Goal: Contribute content: Contribute content

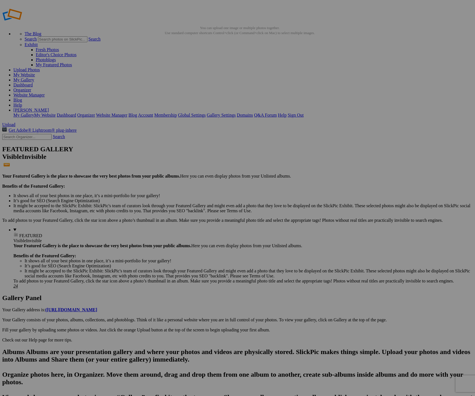
scroll to position [4, 0]
drag, startPoint x: 22, startPoint y: 53, endPoint x: 26, endPoint y: 54, distance: 4.7
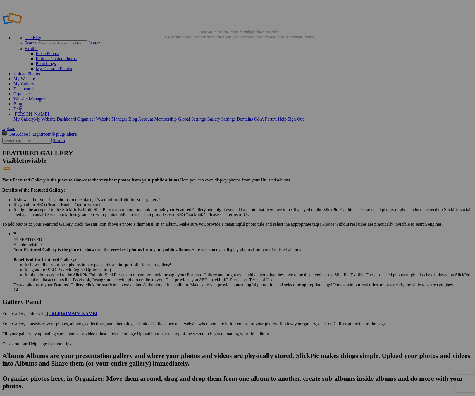
drag, startPoint x: 51, startPoint y: 59, endPoint x: 16, endPoint y: 53, distance: 35.2
click at [12, 352] on h2 "Albums Albums are your presentation gallery and where your photos and videos ar…" at bounding box center [237, 389] width 471 height 75
drag, startPoint x: 155, startPoint y: 90, endPoint x: 149, endPoint y: 273, distance: 183.2
drag, startPoint x: 255, startPoint y: 96, endPoint x: 182, endPoint y: 82, distance: 74.6
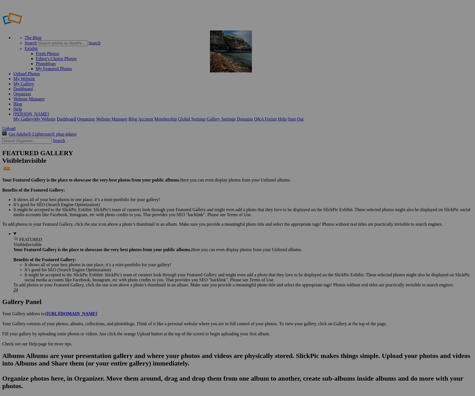
drag, startPoint x: 359, startPoint y: 87, endPoint x: 291, endPoint y: 71, distance: 70.1
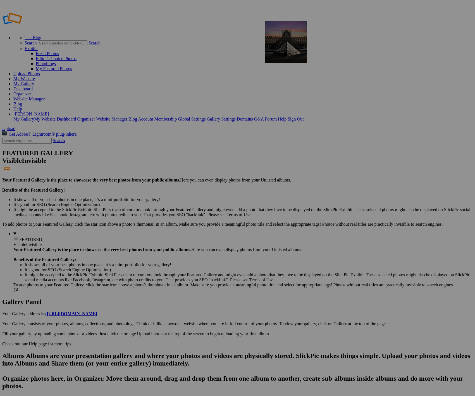
drag, startPoint x: 114, startPoint y: 142, endPoint x: 345, endPoint y: 61, distance: 245.3
drag, startPoint x: 205, startPoint y: 136, endPoint x: 193, endPoint y: 270, distance: 134.8
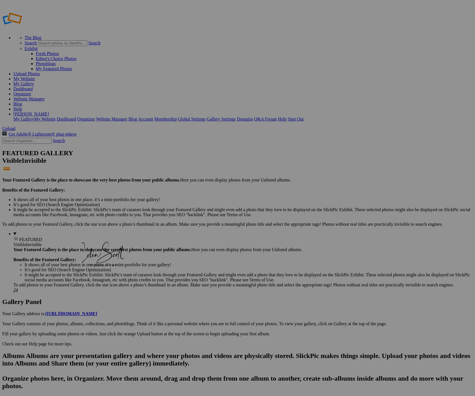
drag, startPoint x: 204, startPoint y: 221, endPoint x: 162, endPoint y: 273, distance: 66.8
drag, startPoint x: 203, startPoint y: 220, endPoint x: 382, endPoint y: 190, distance: 181.6
drag, startPoint x: 101, startPoint y: 277, endPoint x: 412, endPoint y: 195, distance: 321.6
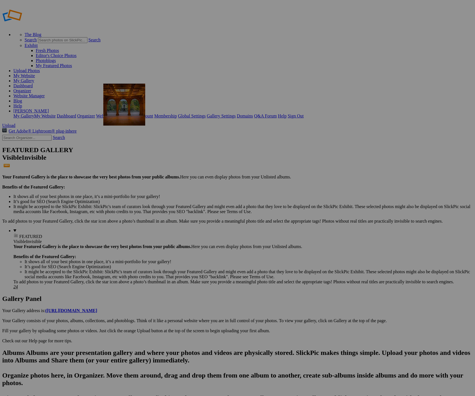
scroll to position [3, 0]
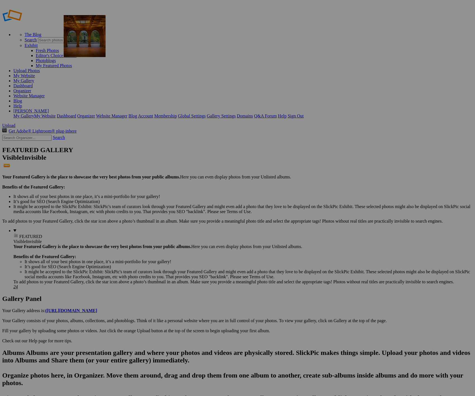
drag, startPoint x: 216, startPoint y: 157, endPoint x: 147, endPoint y: 54, distance: 124.0
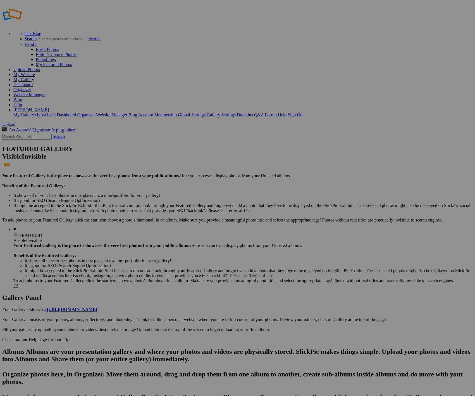
scroll to position [3, 0]
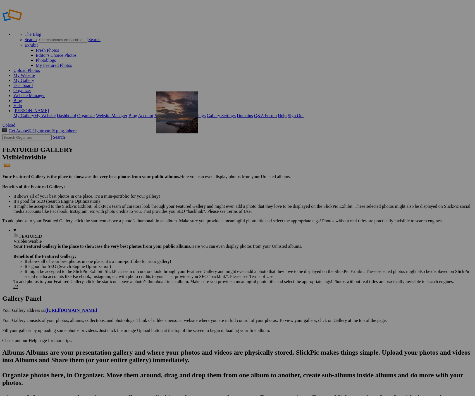
drag, startPoint x: 349, startPoint y: 151, endPoint x: 236, endPoint y: 128, distance: 114.9
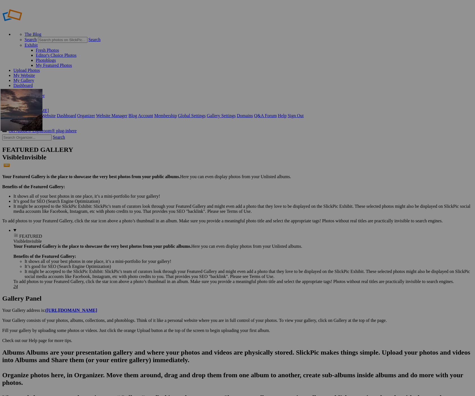
drag, startPoint x: 260, startPoint y: 144, endPoint x: 89, endPoint y: 126, distance: 171.7
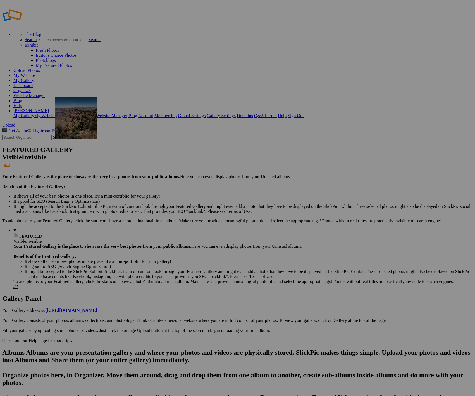
drag, startPoint x: 250, startPoint y: 142, endPoint x: 141, endPoint y: 134, distance: 109.4
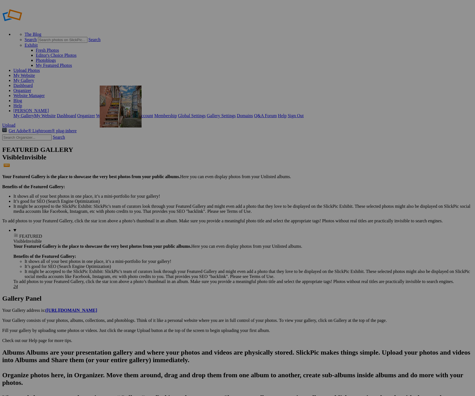
drag, startPoint x: 306, startPoint y: 143, endPoint x: 181, endPoint y: 122, distance: 125.8
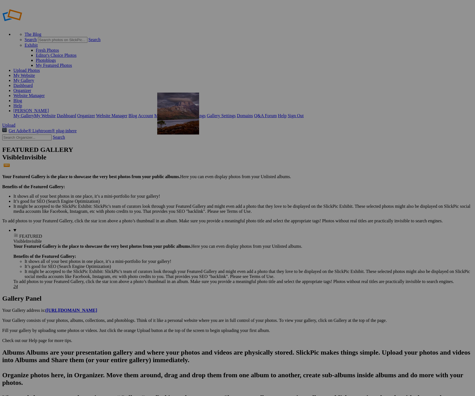
drag, startPoint x: 346, startPoint y: 143, endPoint x: 238, endPoint y: 129, distance: 108.7
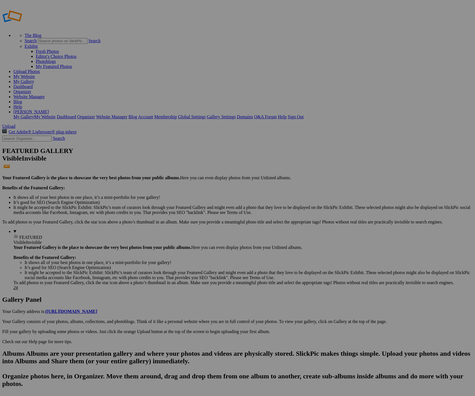
scroll to position [2, 0]
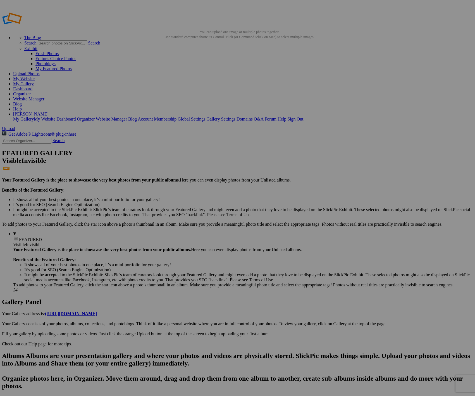
scroll to position [0, 0]
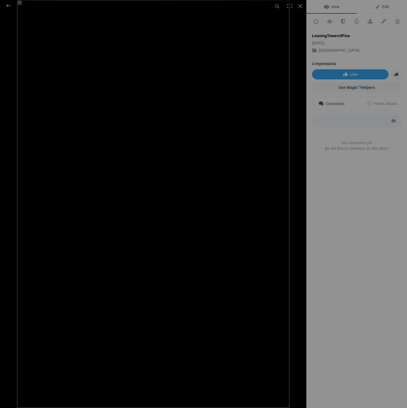
click at [387, 7] on span "Edit" at bounding box center [382, 6] width 14 height 4
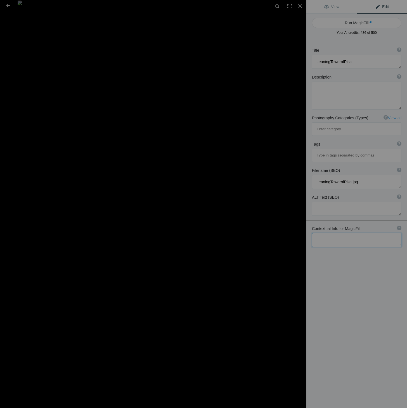
click at [347, 233] on textarea at bounding box center [356, 240] width 89 height 14
paste textarea "The main [DEMOGRAPHIC_DATA] located next to the [GEOGRAPHIC_DATA] is the [GEOGR…"
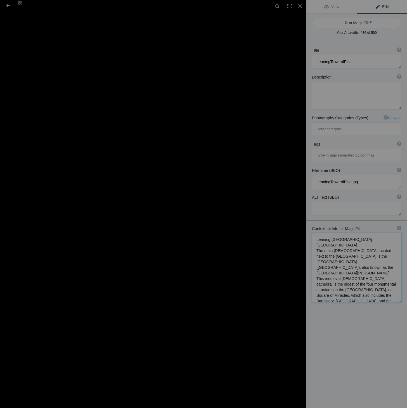
click at [369, 233] on textarea at bounding box center [356, 267] width 89 height 69
type textarea "Leaning tower of Pisa, Italy. Close up The main church located next to the Lean…"
click at [356, 23] on button "Run MagicFill AI" at bounding box center [356, 23] width 89 height 10
type textarea "Close-Up of the Leaning Tower of Pisa and Pisa Cathedral"
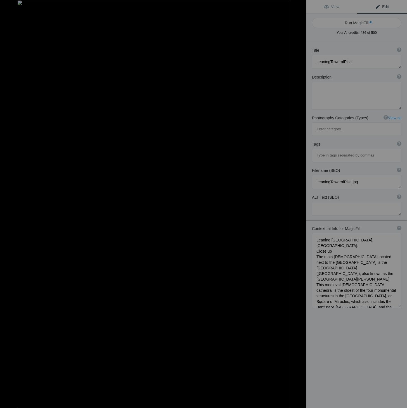
type textarea "This stunning close-up captures the intricate architectural details of the Lean…"
type textarea "leaning-tower-of-pisa-close-up.jpg"
type textarea "Close-up view of the Leaning Tower of Pisa and the adjacent Pisa Cathedral, hig…"
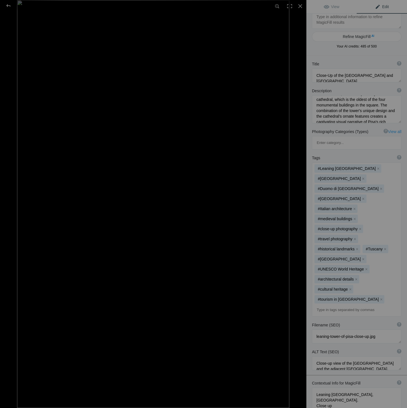
scroll to position [10, 0]
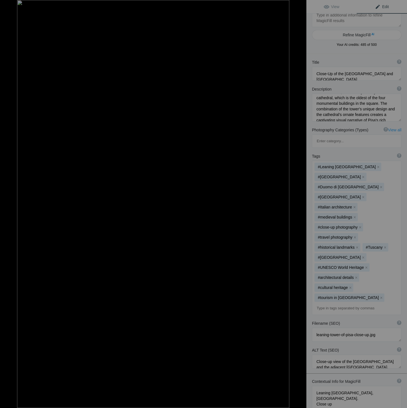
click at [9, 5] on div at bounding box center [8, 5] width 20 height 11
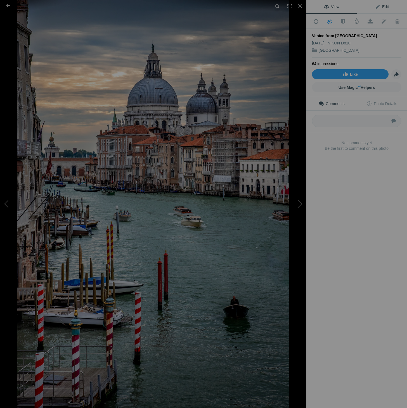
click at [384, 6] on span "Edit" at bounding box center [382, 6] width 14 height 4
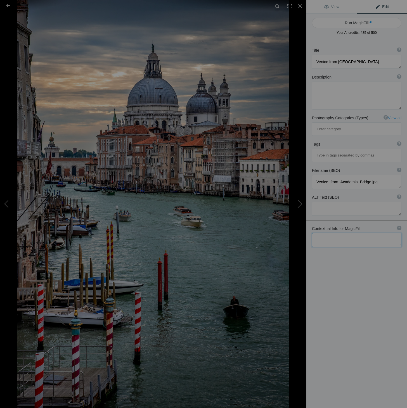
click at [341, 233] on textarea at bounding box center [356, 240] width 89 height 14
paste textarea "The [GEOGRAPHIC_DATA] in [GEOGRAPHIC_DATA] offers iconic, picturesque views of …"
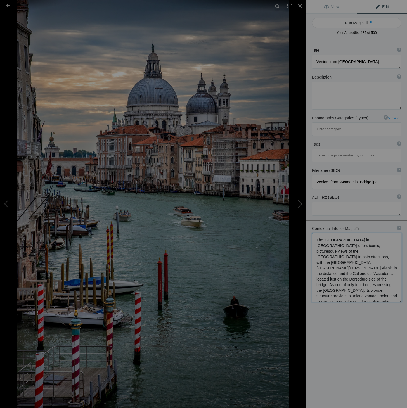
scroll to position [1, 0]
click at [316, 233] on textarea at bounding box center [356, 267] width 89 height 69
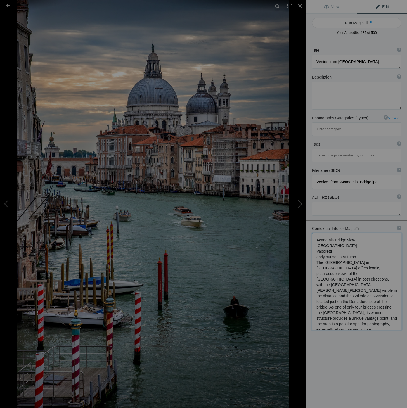
click at [335, 233] on textarea at bounding box center [356, 281] width 89 height 97
type textarea "[GEOGRAPHIC_DATA], [GEOGRAPHIC_DATA] Vaporetti early sunset in Autumn The [GEOG…"
click at [356, 22] on button "Run MagicFill AI" at bounding box center [356, 23] width 89 height 10
type textarea "Stunning View of the [GEOGRAPHIC_DATA] from [GEOGRAPHIC_DATA], [GEOGRAPHIC_DATA]"
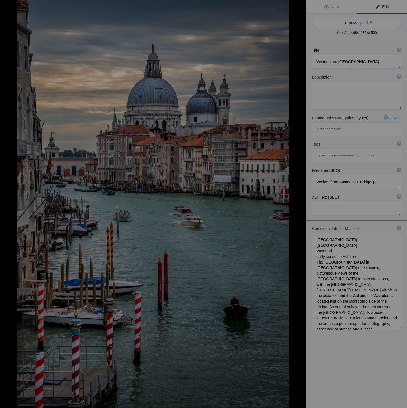
type textarea "Experience the breathtaking beauty of [GEOGRAPHIC_DATA] from the [GEOGRAPHIC_DA…"
type textarea "grand-canal-[GEOGRAPHIC_DATA]-[GEOGRAPHIC_DATA]-sunset.jpg"
type textarea "View of the [GEOGRAPHIC_DATA] from [GEOGRAPHIC_DATA] in [GEOGRAPHIC_DATA] durin…"
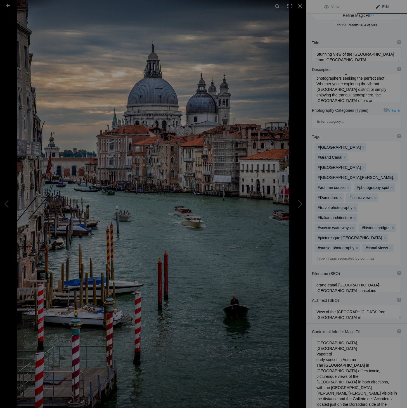
scroll to position [21, 0]
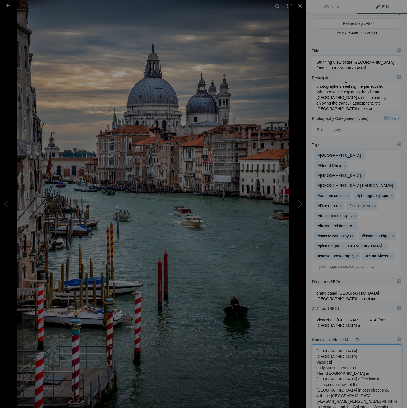
drag, startPoint x: 355, startPoint y: 399, endPoint x: 313, endPoint y: 317, distance: 91.8
click at [313, 344] on textarea at bounding box center [356, 392] width 89 height 97
click at [9, 6] on div at bounding box center [8, 5] width 20 height 11
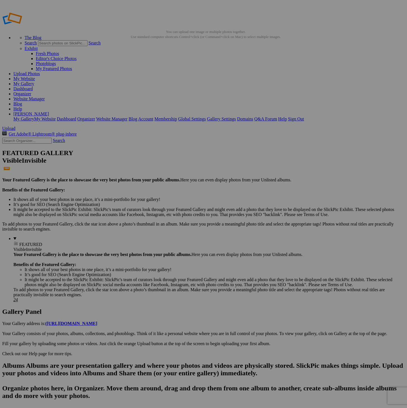
scroll to position [0, 0]
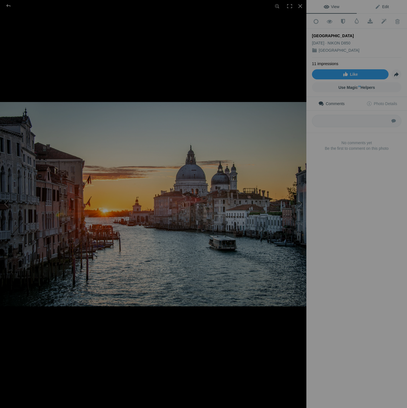
click at [385, 8] on span "Edit" at bounding box center [382, 6] width 14 height 4
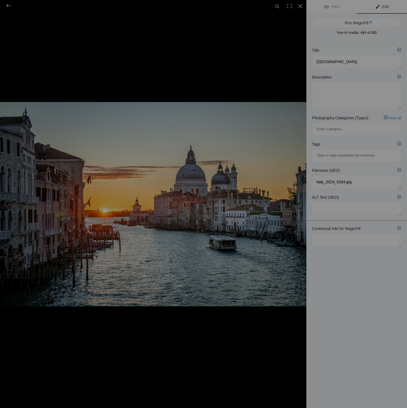
scroll to position [1, 0]
drag, startPoint x: 358, startPoint y: 217, endPoint x: 359, endPoint y: 211, distance: 6.6
click at [358, 232] on textarea at bounding box center [356, 239] width 89 height 14
paste textarea "[GEOGRAPHIC_DATA], [GEOGRAPHIC_DATA] Vaporetti early sunset in Autumn The [GEOG…"
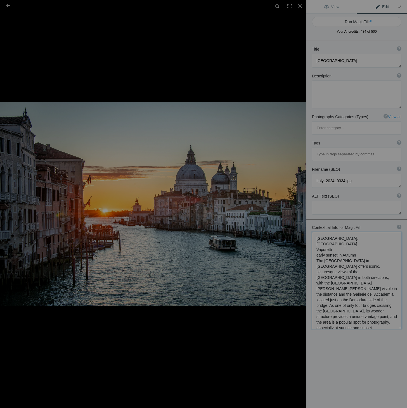
click at [332, 238] on textarea at bounding box center [356, 280] width 89 height 97
click at [333, 233] on textarea at bounding box center [356, 314] width 89 height 164
click at [339, 232] on textarea at bounding box center [356, 313] width 89 height 162
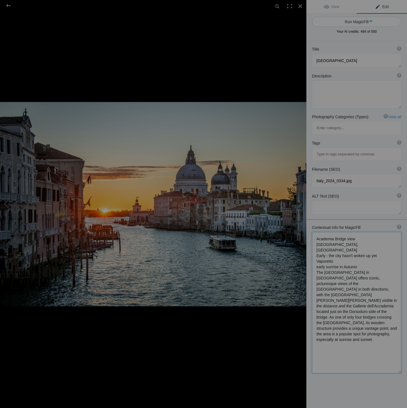
type textarea "Academia Bridge view [GEOGRAPHIC_DATA], [GEOGRAPHIC_DATA] Early - the city hasn…"
click at [355, 23] on button "Run MagicFill AI" at bounding box center [356, 22] width 89 height 10
type textarea "Stunning Sunrise View from [GEOGRAPHIC_DATA] over the [GEOGRAPHIC_DATA], [GEOGR…"
type textarea "Experience the serene beauty of [GEOGRAPHIC_DATA] at [PERSON_NAME] with this ca…"
type textarea "accademia-bridge-sunrise-grand-canal-[GEOGRAPHIC_DATA]jpg"
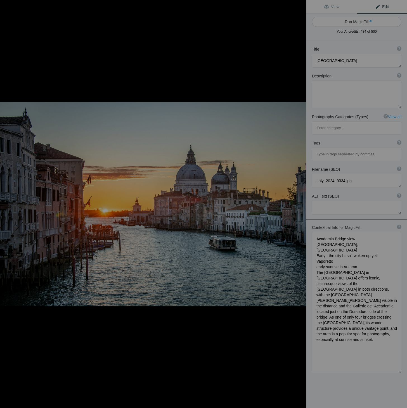
type textarea "Sunrise view from [GEOGRAPHIC_DATA] over the [GEOGRAPHIC_DATA] in [GEOGRAPHIC_D…"
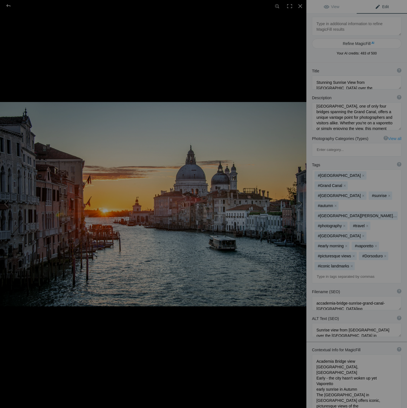
scroll to position [70, 0]
click at [10, 5] on div at bounding box center [8, 5] width 20 height 11
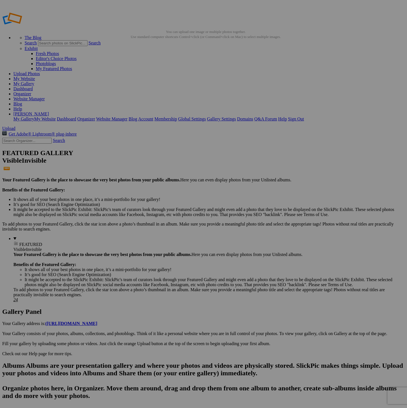
scroll to position [0, 0]
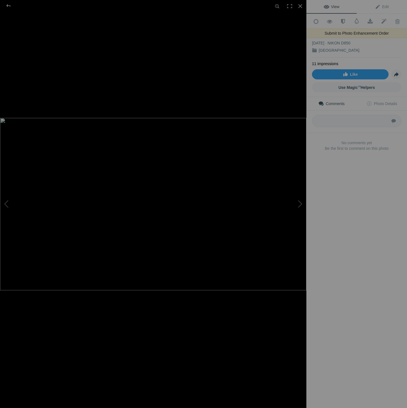
scroll to position [1, 0]
click at [386, 6] on span "Edit" at bounding box center [382, 6] width 14 height 4
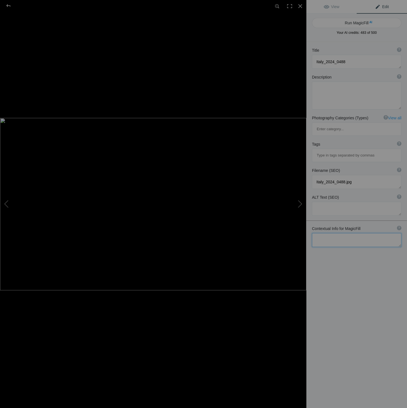
click at [368, 233] on textarea at bounding box center [356, 240] width 89 height 14
paste textarea "A masterpiece of Gothic architecture, the Doge’s Palace is an impressive struct…"
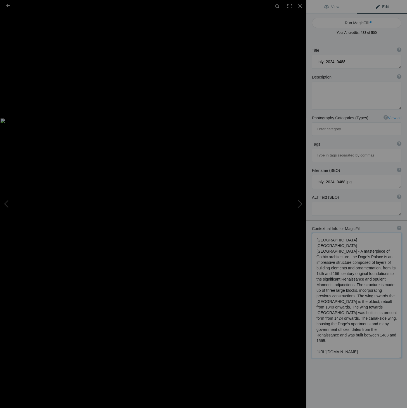
scroll to position [0, 0]
drag, startPoint x: 380, startPoint y: 330, endPoint x: 311, endPoint y: 319, distance: 69.3
click at [311, 319] on div "Contextual Info for MagicFill ? Use this section to add details that aren’t vis…" at bounding box center [356, 292] width 101 height 138
paste textarea "St Mark's Campanile (Italian: [GEOGRAPHIC_DATA], Venetian: [GEOGRAPHIC_DATA]) i…"
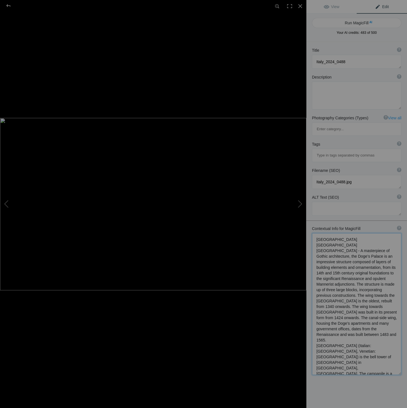
click at [356, 233] on textarea at bounding box center [356, 304] width 89 height 142
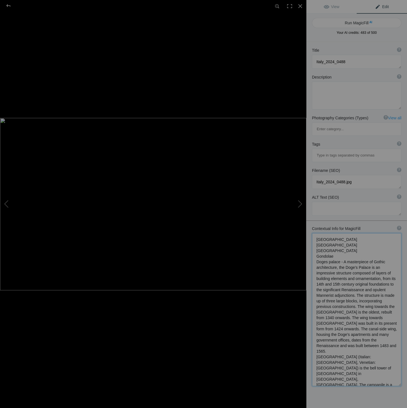
click at [389, 358] on textarea at bounding box center [356, 309] width 89 height 153
type textarea "[GEOGRAPHIC_DATA] [GEOGRAPHIC_DATA] [GEOGRAPHIC_DATA] Gondolae Doges palace - A…"
click at [365, 22] on button "Run MagicFill AI" at bounding box center [356, 23] width 89 height 10
type textarea "Stunning View of [GEOGRAPHIC_DATA][PERSON_NAME] and [GEOGRAPHIC_DATA] in [GEOGR…"
type textarea "Experience the breathtaking beauty of [GEOGRAPHIC_DATA], [GEOGRAPHIC_DATA], wit…"
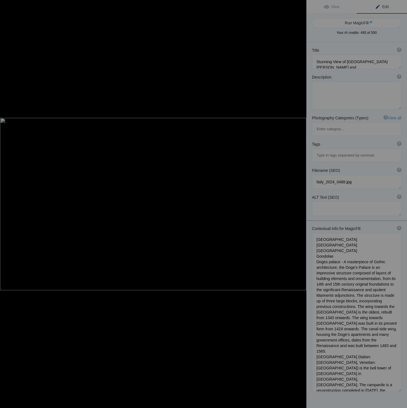
type textarea "st-[PERSON_NAME]-doges-palace-[GEOGRAPHIC_DATA]jpg"
type textarea "A panoramic view of St. [PERSON_NAME]'s Campanile and [GEOGRAPHIC_DATA] in [GEO…"
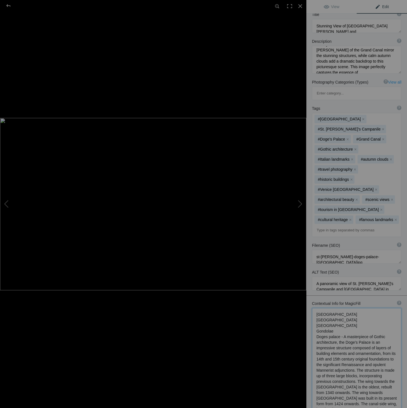
scroll to position [121, 0]
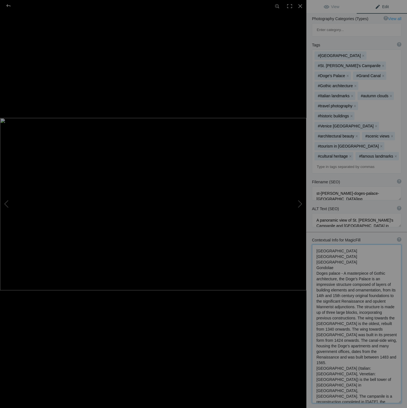
drag, startPoint x: 317, startPoint y: 327, endPoint x: 369, endPoint y: 427, distance: 113.4
click at [10, 6] on div at bounding box center [8, 5] width 20 height 11
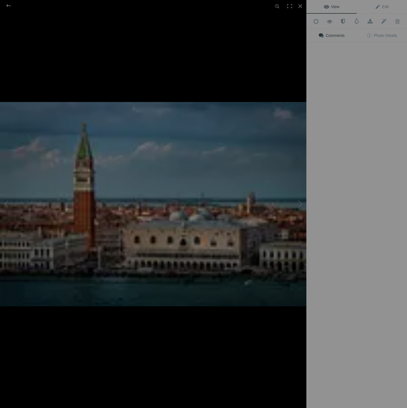
scroll to position [0, 0]
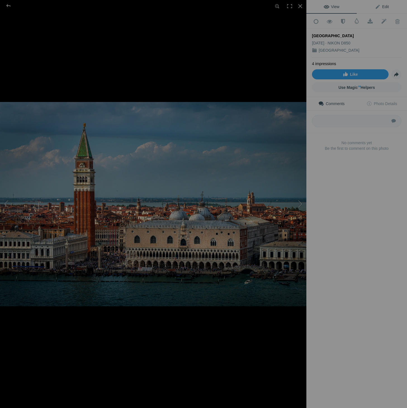
click at [385, 6] on span "Edit" at bounding box center [382, 6] width 14 height 4
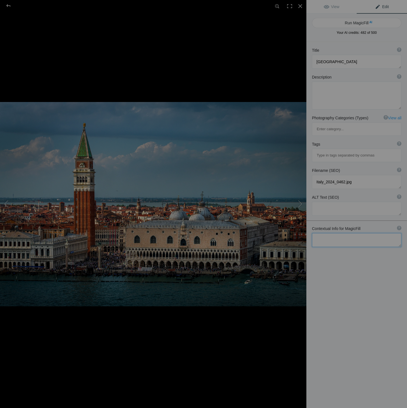
click at [347, 233] on textarea at bounding box center [356, 240] width 89 height 14
paste textarea "[GEOGRAPHIC_DATA] [GEOGRAPHIC_DATA] [GEOGRAPHIC_DATA] Gondolae Doges palace - A…"
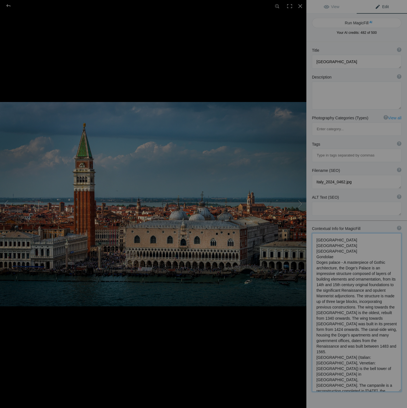
scroll to position [1, 0]
click at [336, 234] on textarea at bounding box center [356, 312] width 89 height 159
paste textarea "A [GEOGRAPHIC_DATA] which is part of the sestiere of [GEOGRAPHIC_DATA] situated…"
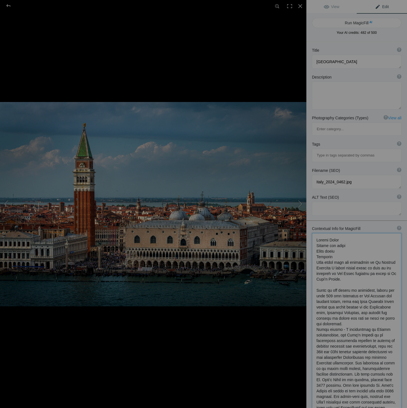
click at [316, 267] on textarea at bounding box center [356, 368] width 89 height 271
type textarea "Loremi Dolor Sitame con adipi Elits doeiu Temporin Utla etdol magn ali enimadmi…"
click at [356, 23] on button "Run MagicFill AI" at bounding box center [356, 23] width 89 height 10
type textarea "Stunning View of [GEOGRAPHIC_DATA] and Campanile in [GEOGRAPHIC_DATA], [GEOGRAP…"
type textarea "Experience the breathtaking beauty of [GEOGRAPHIC_DATA], [GEOGRAPHIC_DATA], wit…"
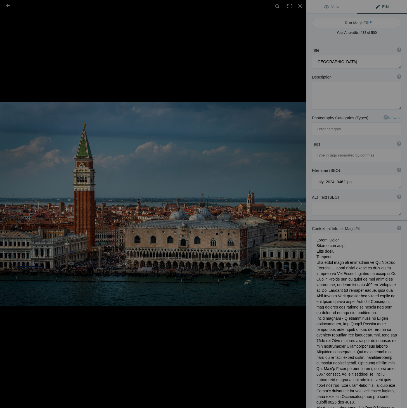
type textarea "[GEOGRAPHIC_DATA]-[GEOGRAPHIC_DATA]-square-campanile.jpg"
type textarea "A panoramic view of [GEOGRAPHIC_DATA] and the [GEOGRAPHIC_DATA] in [GEOGRAPHIC_…"
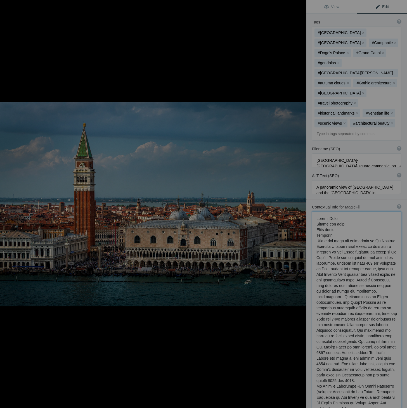
scroll to position [152, 0]
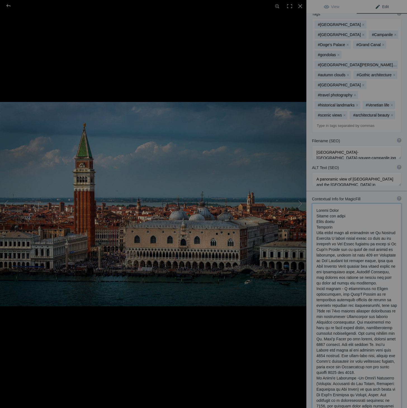
drag, startPoint x: 316, startPoint y: 315, endPoint x: 378, endPoint y: 405, distance: 108.9
click at [378, 405] on textarea at bounding box center [356, 334] width 89 height 263
click at [10, 5] on div at bounding box center [8, 5] width 20 height 11
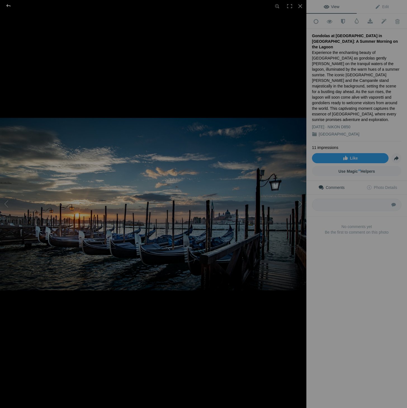
click at [9, 5] on div at bounding box center [8, 5] width 20 height 11
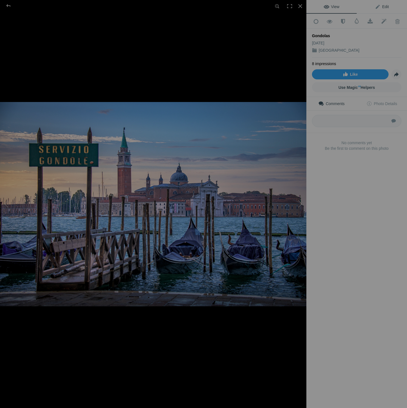
click at [382, 8] on span "Edit" at bounding box center [382, 6] width 14 height 4
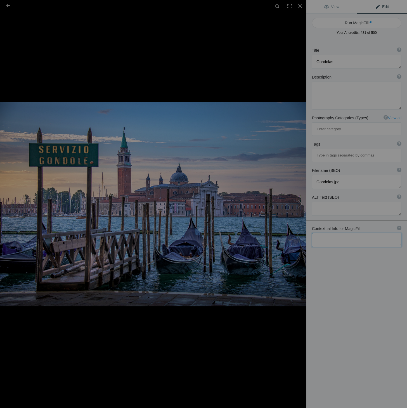
click at [335, 233] on textarea at bounding box center [356, 240] width 89 height 14
paste textarea "Loremi Dolor Sitame con adipi Elits doeiu Temporin Utla etdol magn ali enimadmi…"
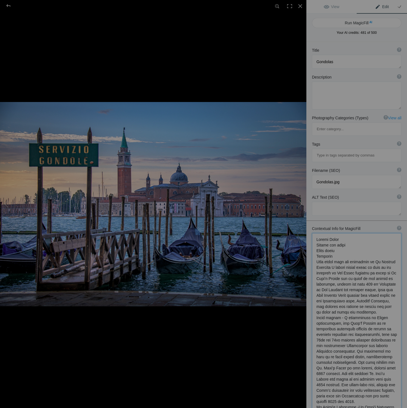
drag, startPoint x: 319, startPoint y: 223, endPoint x: 353, endPoint y: 223, distance: 34.7
click at [353, 233] on textarea at bounding box center [356, 340] width 89 height 215
click at [336, 233] on textarea at bounding box center [356, 340] width 89 height 214
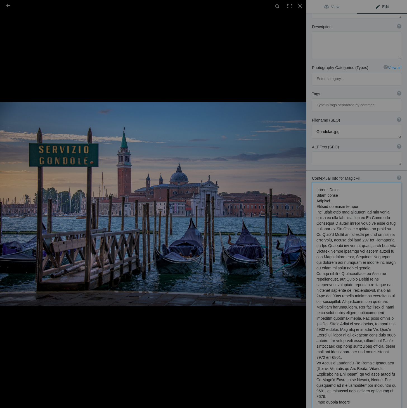
scroll to position [53, 0]
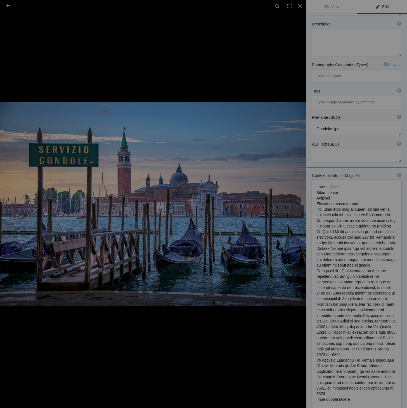
drag, startPoint x: 316, startPoint y: 301, endPoint x: 391, endPoint y: 368, distance: 100.0
click at [391, 368] on textarea at bounding box center [356, 367] width 89 height 375
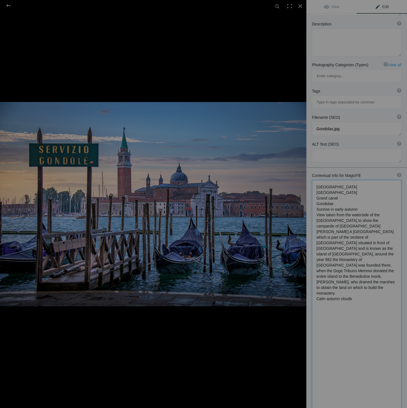
scroll to position [54, 0]
click at [335, 179] on textarea at bounding box center [356, 366] width 89 height 374
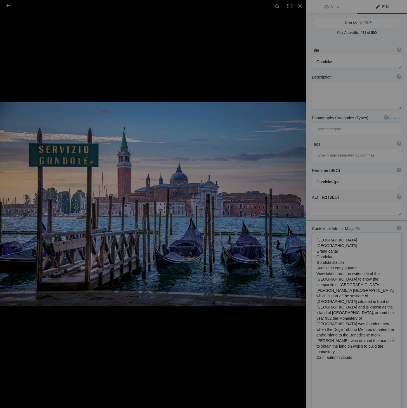
scroll to position [0, 0]
type textarea "[GEOGRAPHIC_DATA] [GEOGRAPHIC_DATA] Grand canal Gondolae Gondola station Sunris…"
click at [355, 22] on button "Run MagicFill AI" at bounding box center [356, 23] width 89 height 10
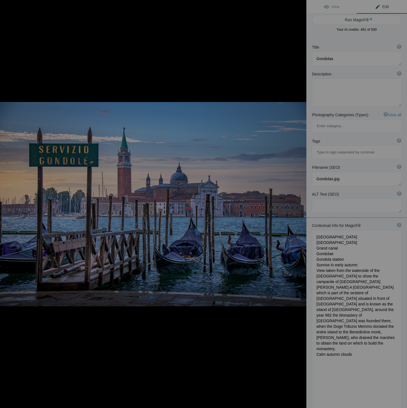
scroll to position [3, 0]
type textarea "[GEOGRAPHIC_DATA] on the [GEOGRAPHIC_DATA] at [GEOGRAPHIC_DATA] in [GEOGRAPHIC_…"
type textarea "Experience the serene beauty of [GEOGRAPHIC_DATA] as [PERSON_NAME] breaks over …"
type textarea "gondola-station-[GEOGRAPHIC_DATA]-[GEOGRAPHIC_DATA]-sunrise.jpg"
type textarea "Gondola station on the [GEOGRAPHIC_DATA] in [GEOGRAPHIC_DATA] at sunrise, featu…"
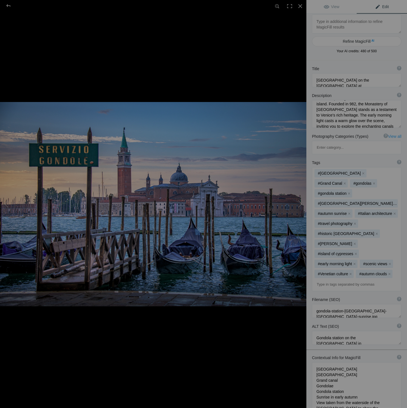
scroll to position [59, 0]
click at [8, 6] on div at bounding box center [8, 5] width 20 height 11
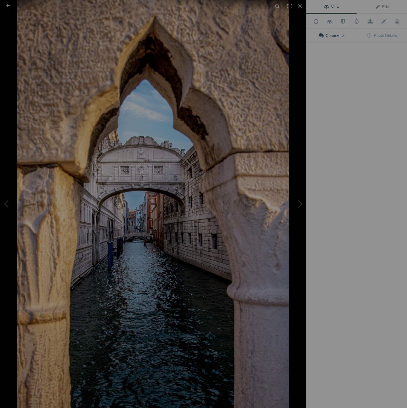
scroll to position [0, 0]
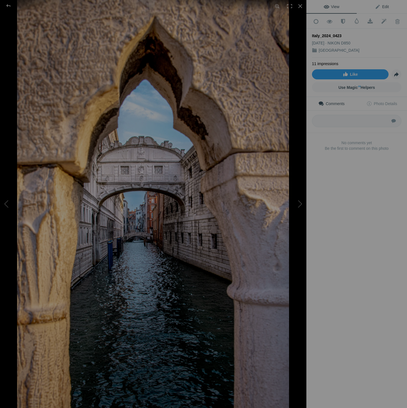
click at [384, 7] on span "Edit" at bounding box center [382, 6] width 14 height 4
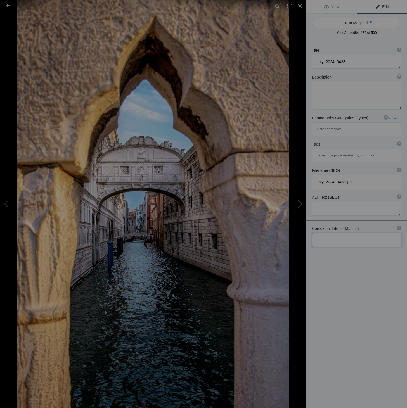
click at [352, 233] on textarea at bounding box center [356, 240] width 89 height 14
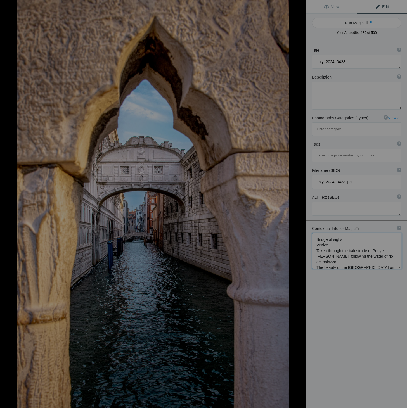
scroll to position [1, 0]
click at [380, 240] on textarea at bounding box center [356, 253] width 89 height 41
click at [331, 250] on textarea at bounding box center [356, 256] width 89 height 47
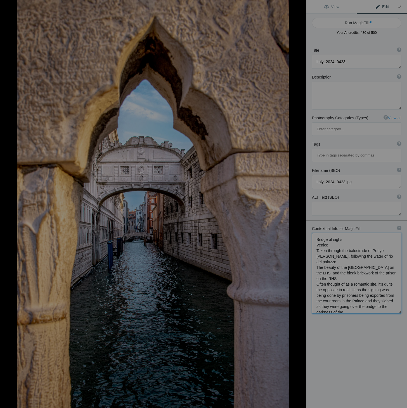
scroll to position [1, 0]
paste textarea "Yes, [PERSON_NAME] escaped from the [GEOGRAPHIC_DATA] in [GEOGRAPHIC_DATA]'s [G…"
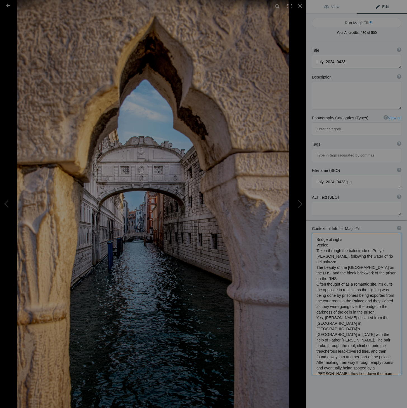
drag, startPoint x: 340, startPoint y: 290, endPoint x: 314, endPoint y: 290, distance: 26.3
click at [314, 290] on textarea at bounding box center [356, 304] width 89 height 142
type textarea "Bridge of sighs Venice Taken through the balustrade of Ponye [PERSON_NAME], fol…"
click at [360, 23] on button "Run MagicFill AI" at bounding box center [356, 23] width 89 height 10
type textarea "Bridge of Sighs: A Glimpse Through History in [GEOGRAPHIC_DATA]"
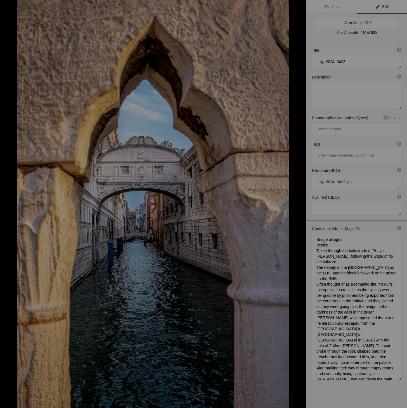
type textarea "Experience the haunting beauty of the Bridge of [GEOGRAPHIC_DATA] in [GEOGRAPHI…"
type textarea "bridge-of-sighs-[GEOGRAPHIC_DATA]jpg"
type textarea "View of the Bridge of Sighs in [GEOGRAPHIC_DATA] framed by the balustrade of [G…"
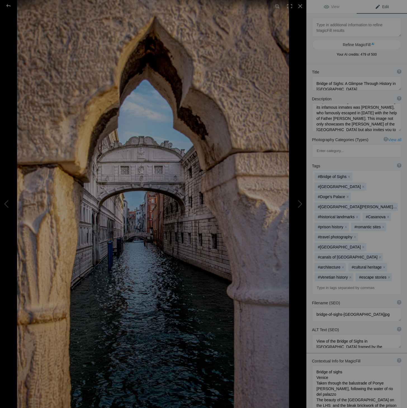
scroll to position [70, 0]
click at [8, 5] on div at bounding box center [8, 5] width 20 height 11
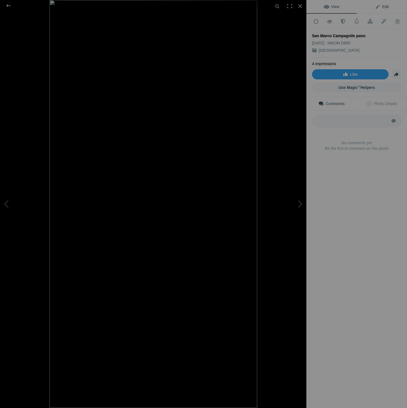
click at [385, 7] on span "Edit" at bounding box center [382, 6] width 14 height 4
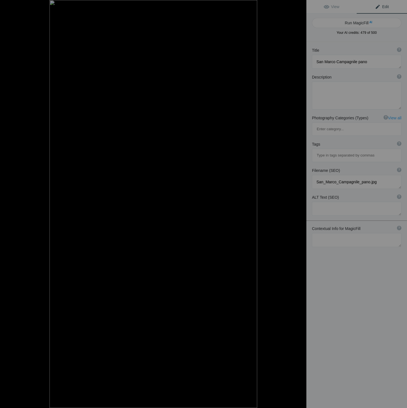
scroll to position [1, 0]
click at [364, 21] on button "Run MagicFill AI" at bounding box center [356, 22] width 89 height 10
drag, startPoint x: 364, startPoint y: 21, endPoint x: 362, endPoint y: 49, distance: 27.7
click at [362, 37] on div at bounding box center [356, 37] width 89 height 0
click at [382, 37] on div at bounding box center [356, 37] width 89 height 0
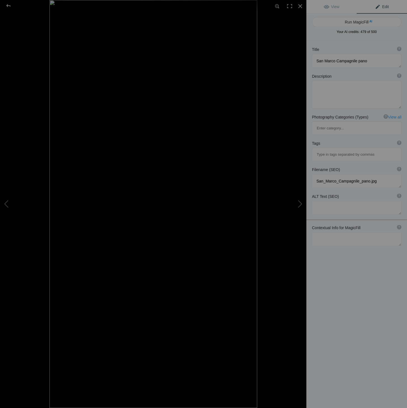
click at [374, 37] on div at bounding box center [356, 37] width 89 height 0
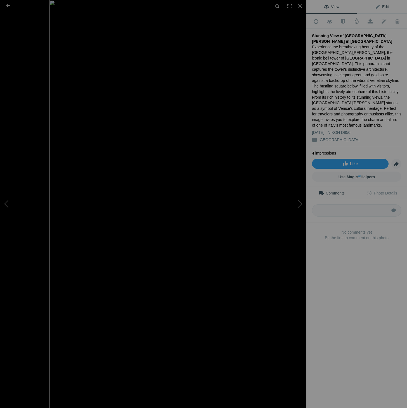
click at [385, 6] on span "Edit" at bounding box center [382, 6] width 14 height 4
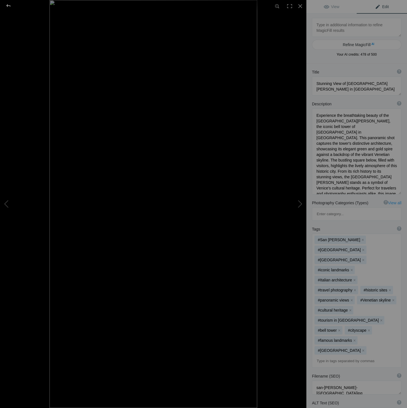
click at [9, 5] on div at bounding box center [8, 5] width 20 height 11
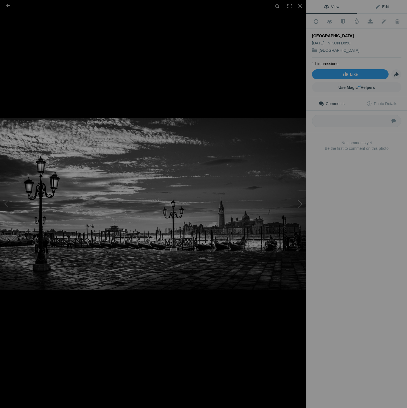
click at [385, 7] on span "Edit" at bounding box center [382, 6] width 14 height 4
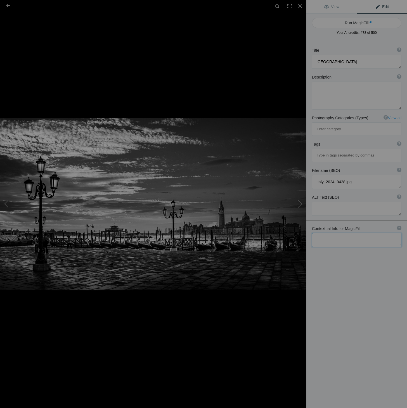
click at [351, 233] on textarea at bounding box center [356, 240] width 89 height 14
type textarea "Black and white Venice sunrise in early autumn Looking over to [GEOGRAPHIC_DATA…"
click at [365, 23] on button "Run MagicFill AI" at bounding box center [356, 23] width 89 height 10
type textarea "Black and White Venice Sunrise Over [GEOGRAPHIC_DATA][PERSON_NAME]"
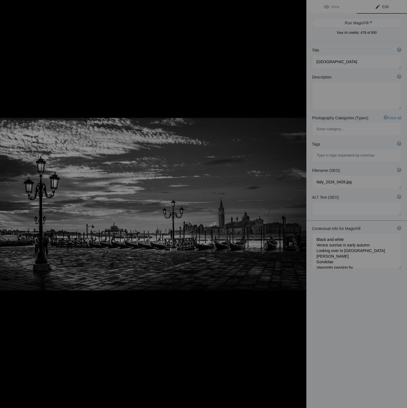
type textarea "Experience the serene beauty of a black and white sunrise in [GEOGRAPHIC_DATA],…"
type textarea "black-and-white-[GEOGRAPHIC_DATA]-sunrise-[GEOGRAPHIC_DATA]jpg"
type textarea "Black and white photograph of a sunrise in [GEOGRAPHIC_DATA], featuring gondola…"
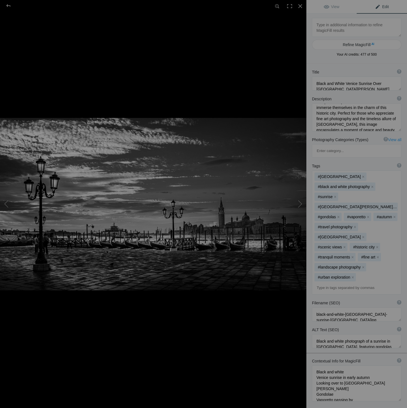
scroll to position [0, 0]
click at [9, 5] on div at bounding box center [8, 5] width 20 height 11
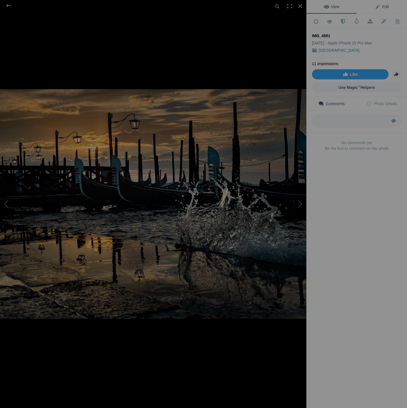
click at [386, 8] on span "Edit" at bounding box center [382, 6] width 14 height 4
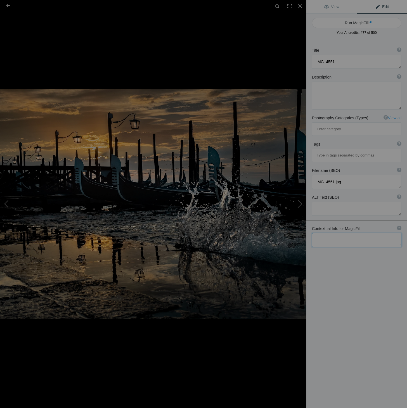
drag, startPoint x: 348, startPoint y: 216, endPoint x: 347, endPoint y: 213, distance: 3.4
click at [348, 233] on textarea at bounding box center [356, 240] width 89 height 14
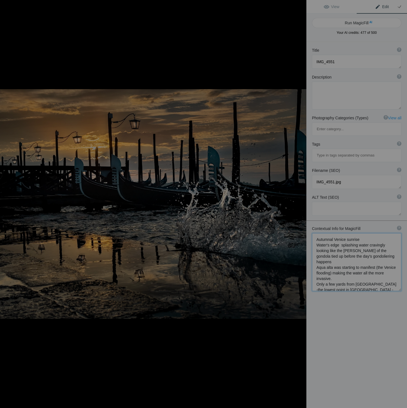
scroll to position [1, 0]
type textarea "Autumnal Venice sunrise Water's edge splashing water cravingly looking like the…"
click at [357, 22] on button "Run MagicFill AI" at bounding box center [356, 23] width 89 height 10
type textarea "Autumn Sunrise Over [GEOGRAPHIC_DATA]: Gondolas at [GEOGRAPHIC_DATA]"
type textarea "Experience the enchanting beauty of an autumn sunrise in [GEOGRAPHIC_DATA], whe…"
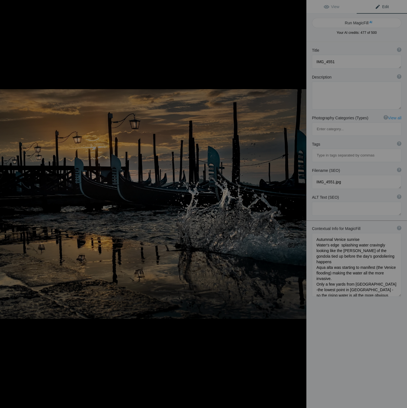
type textarea "autumn-sunrise-[GEOGRAPHIC_DATA]-gondolas.jpg"
type textarea "A stunning autumn sunrise over [GEOGRAPHIC_DATA], showcasing gondolas at the wa…"
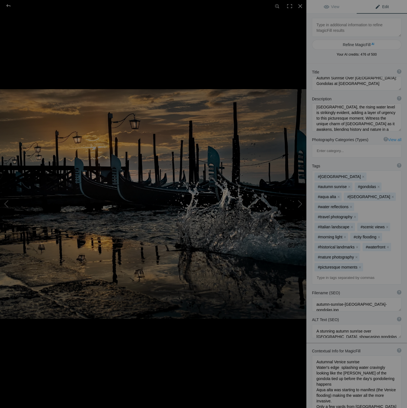
scroll to position [64, 0]
click at [8, 5] on div at bounding box center [8, 5] width 20 height 11
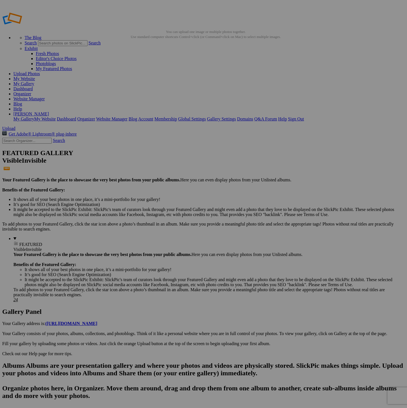
scroll to position [0, 0]
